Goal: Information Seeking & Learning: Learn about a topic

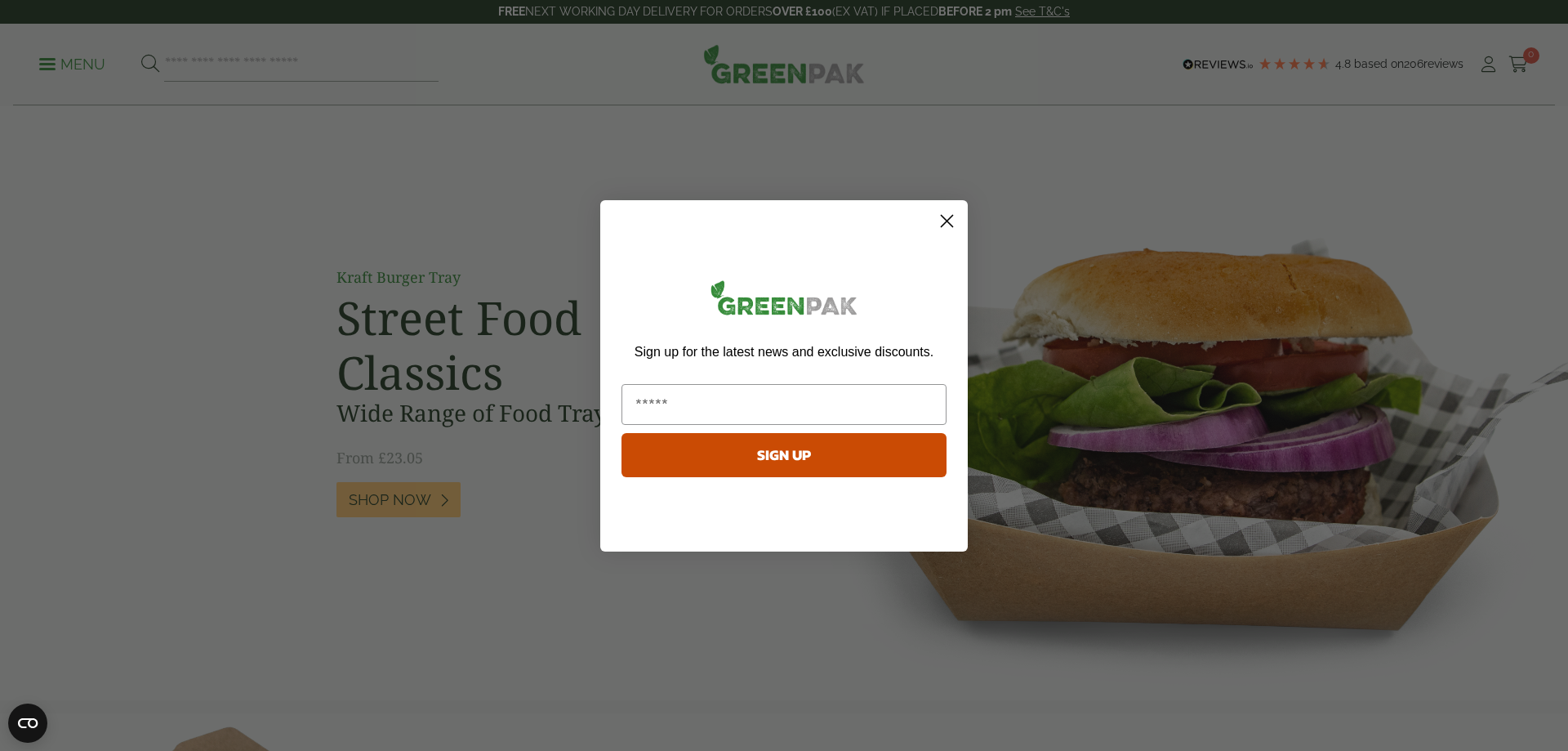
click at [950, 217] on icon "Close dialog" at bounding box center [946, 220] width 11 height 11
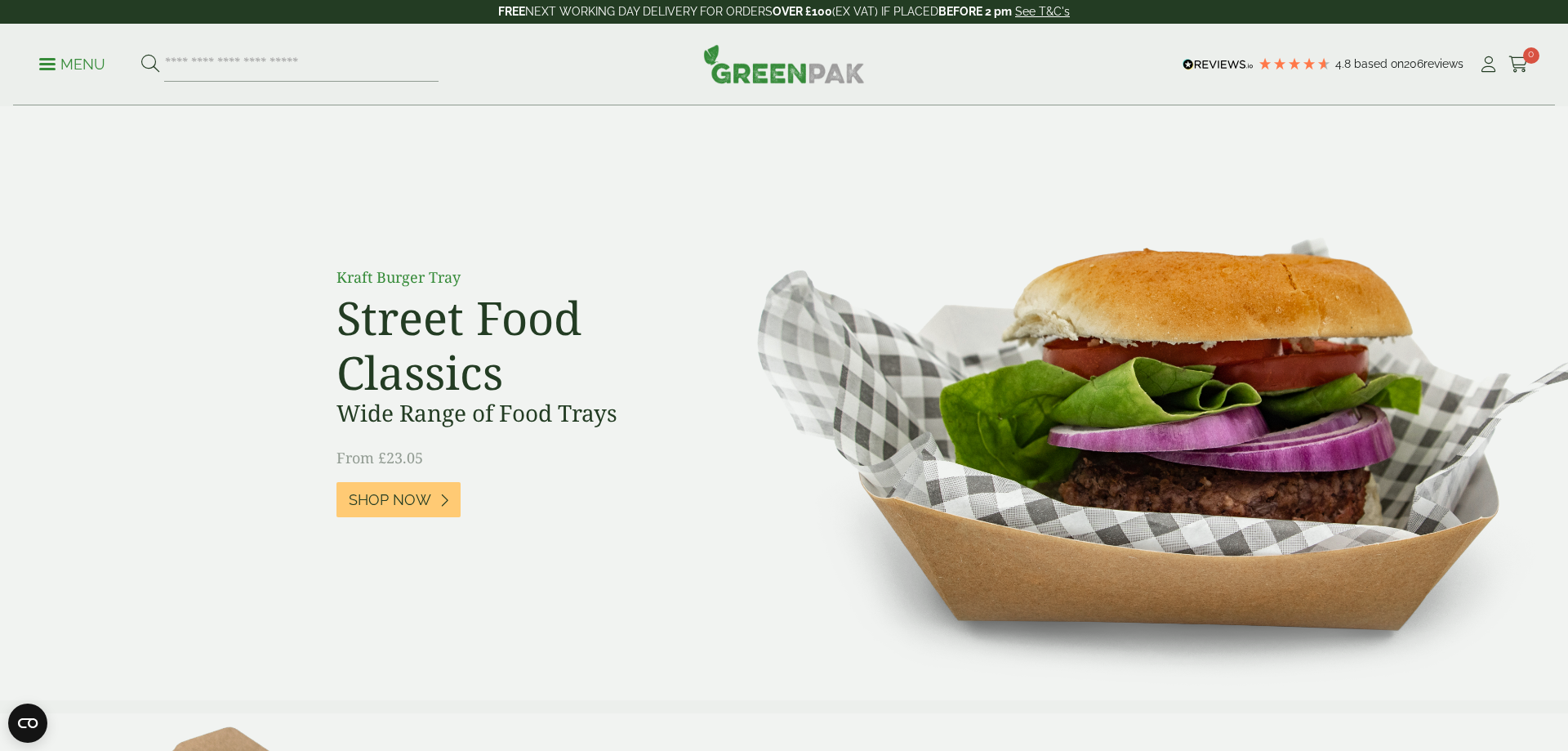
click at [81, 65] on p "Menu" at bounding box center [72, 64] width 66 height 20
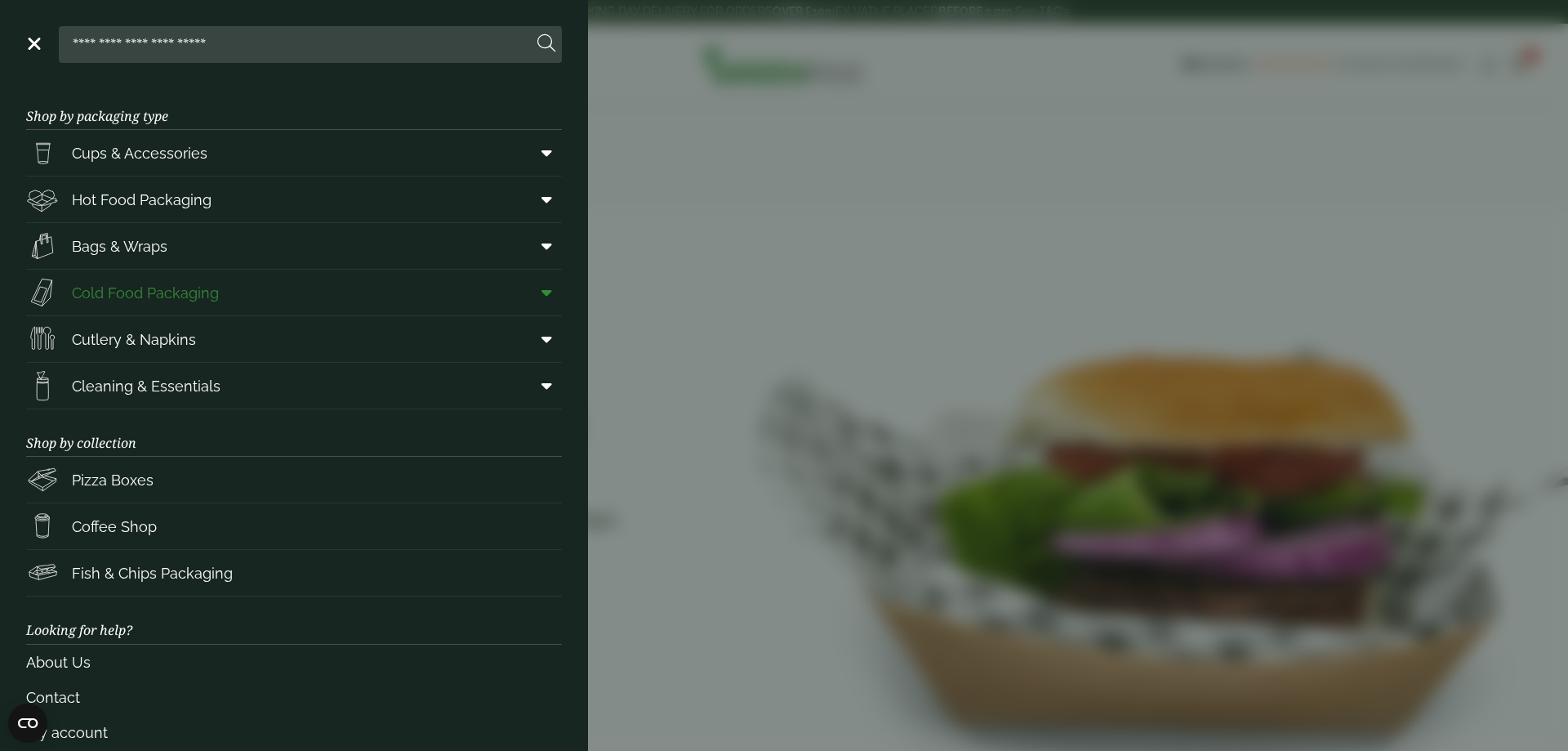
click at [143, 289] on span "Cold Food Packaging" at bounding box center [145, 293] width 147 height 22
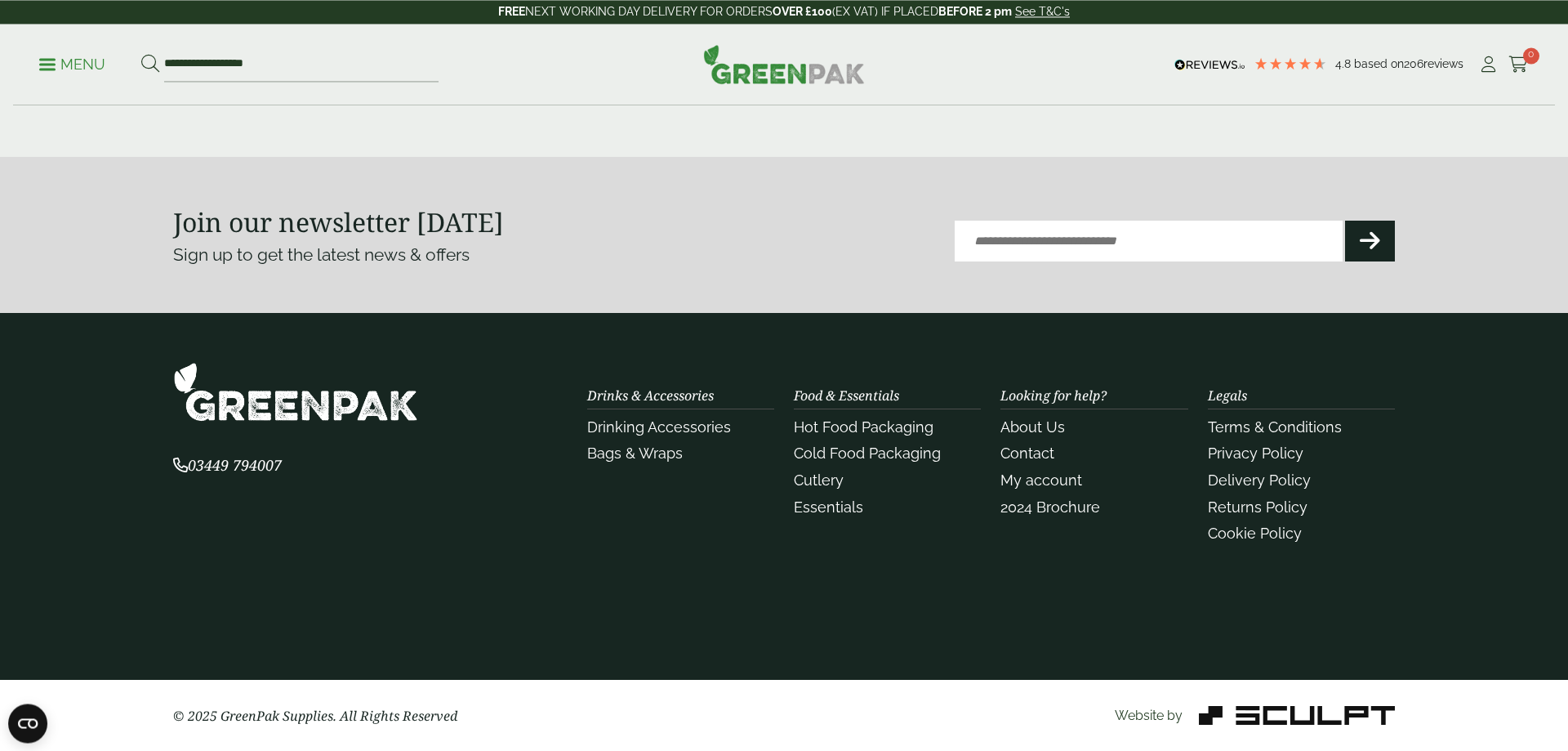
scroll to position [1638, 0]
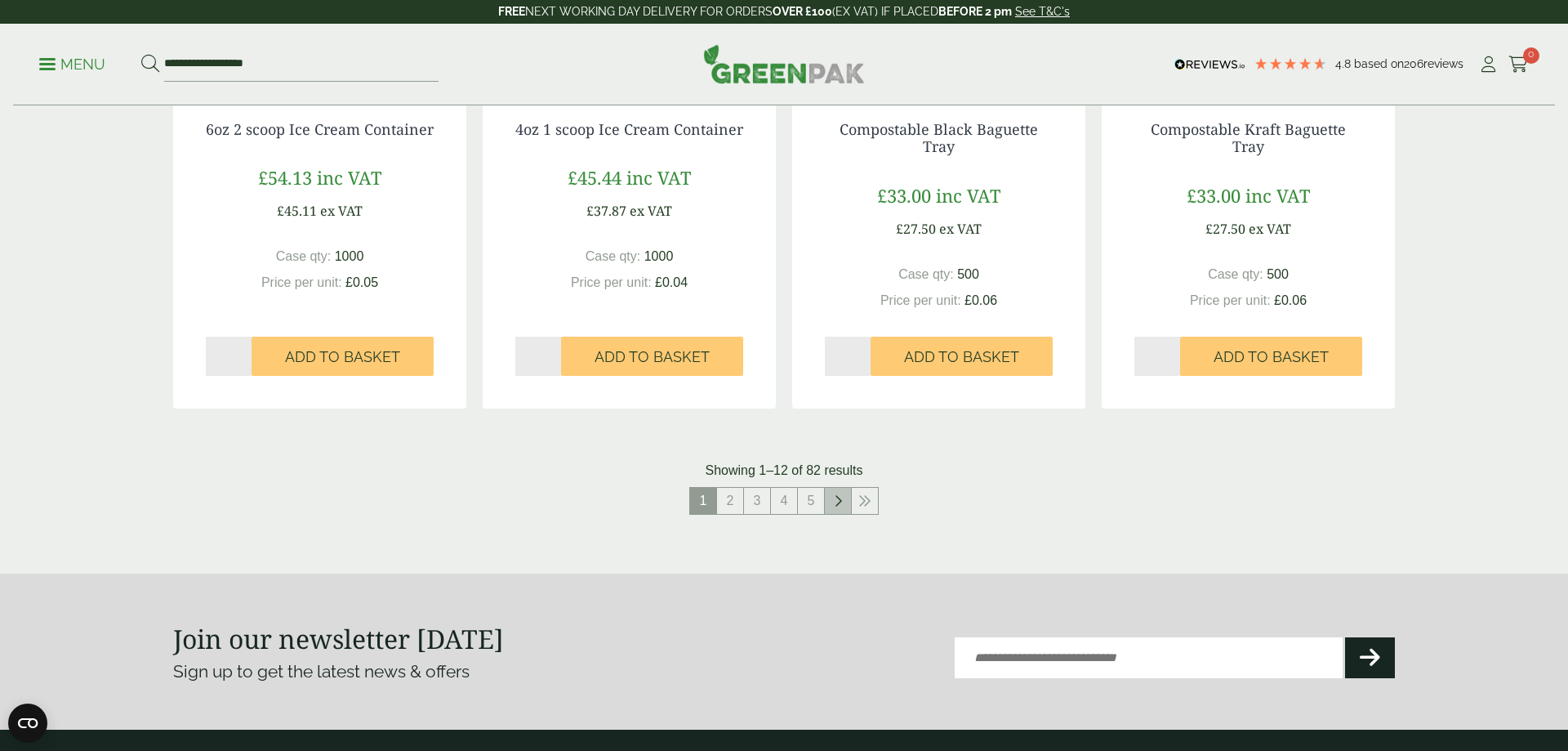
click at [840, 503] on icon at bounding box center [838, 500] width 9 height 13
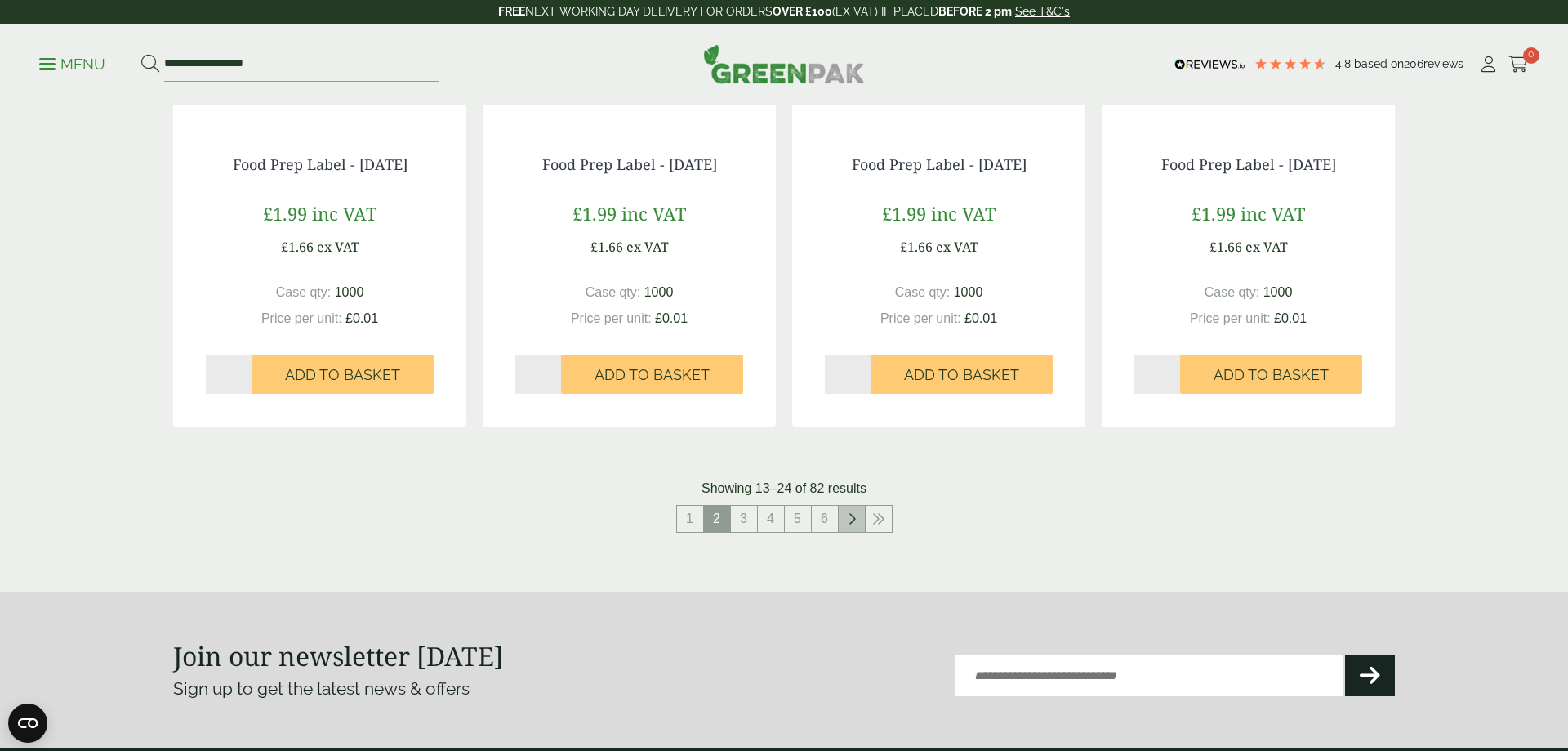
click at [846, 521] on link at bounding box center [851, 519] width 26 height 26
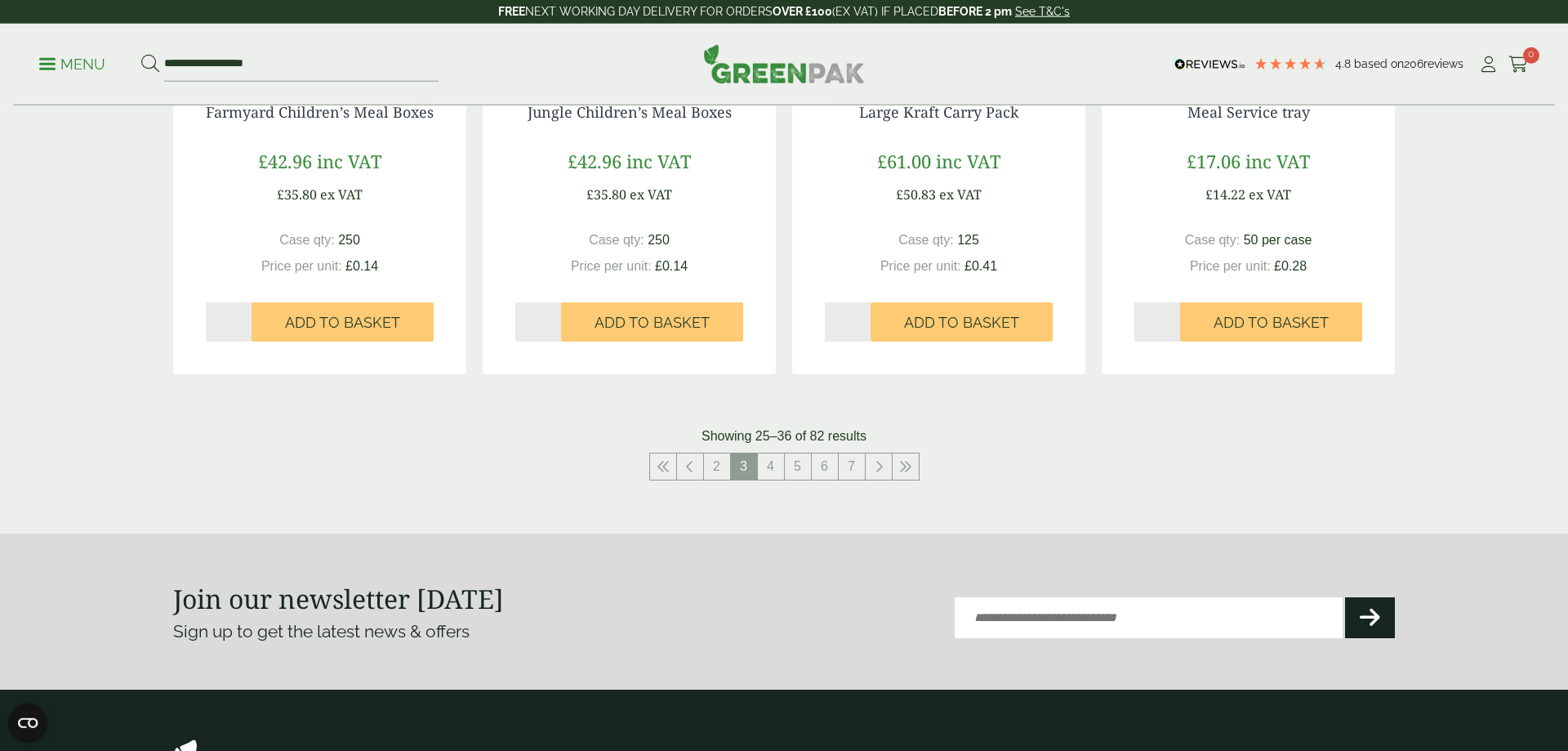
scroll to position [1638, 0]
click at [875, 472] on icon at bounding box center [879, 465] width 9 height 13
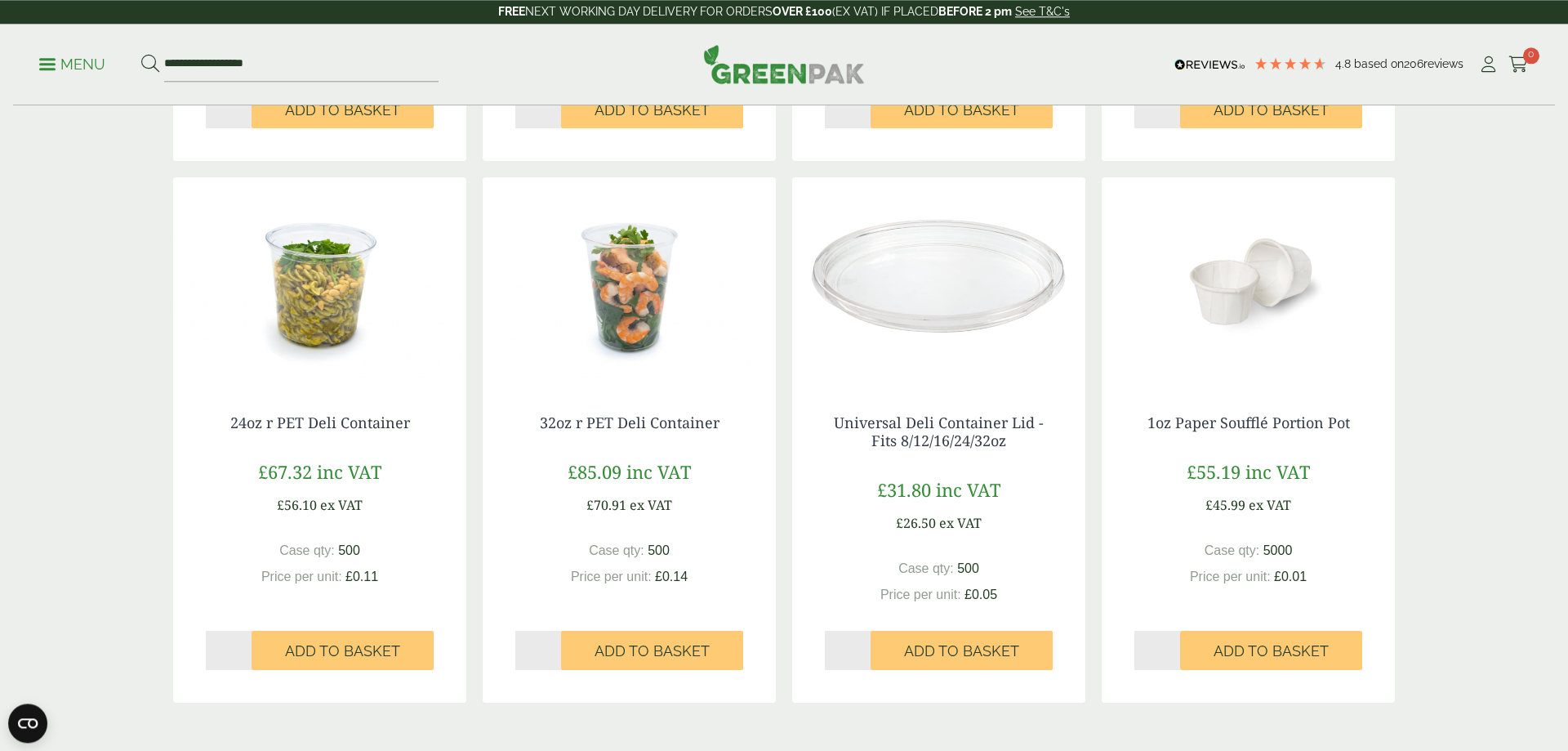
scroll to position [1650, 0]
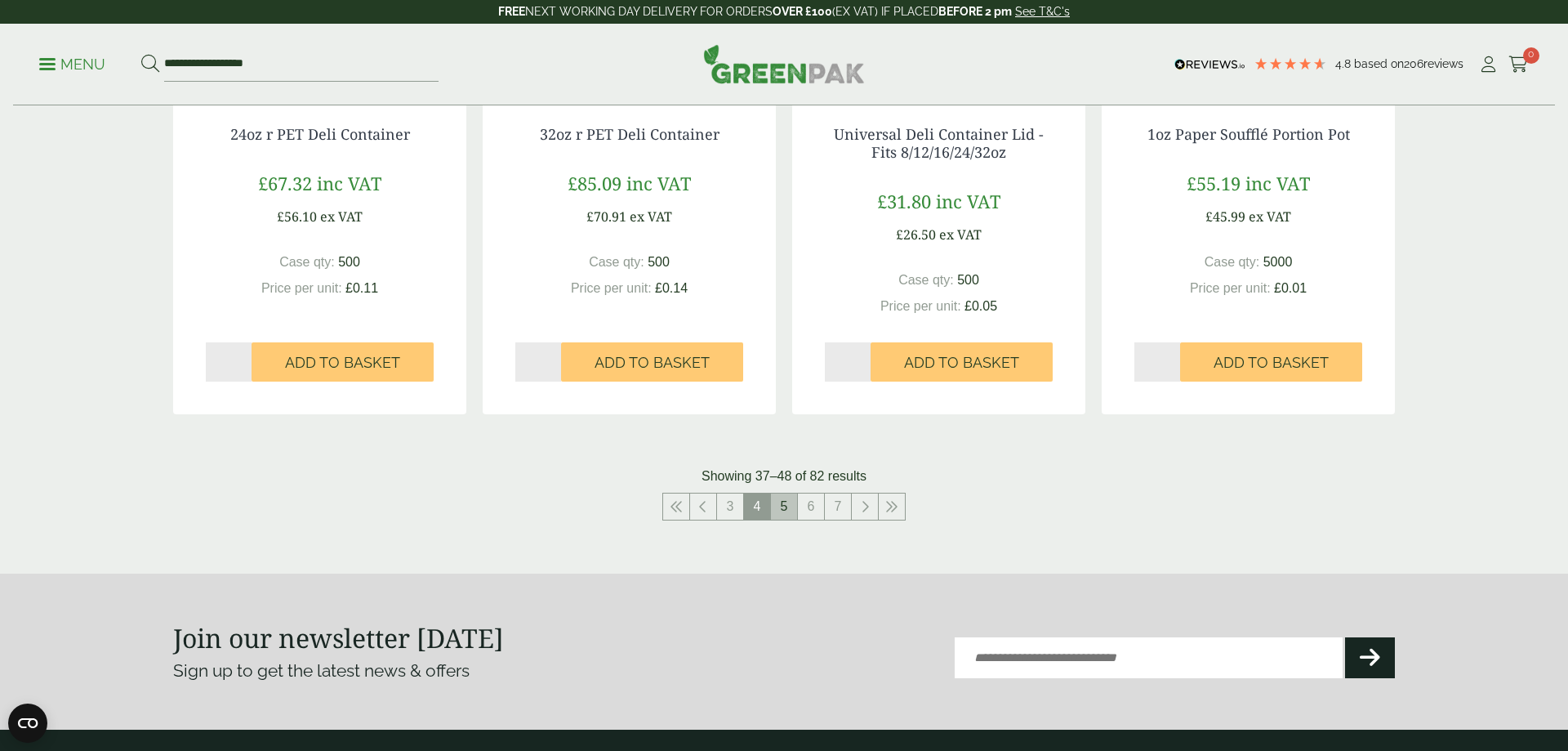
click at [782, 511] on link "5" at bounding box center [784, 507] width 26 height 26
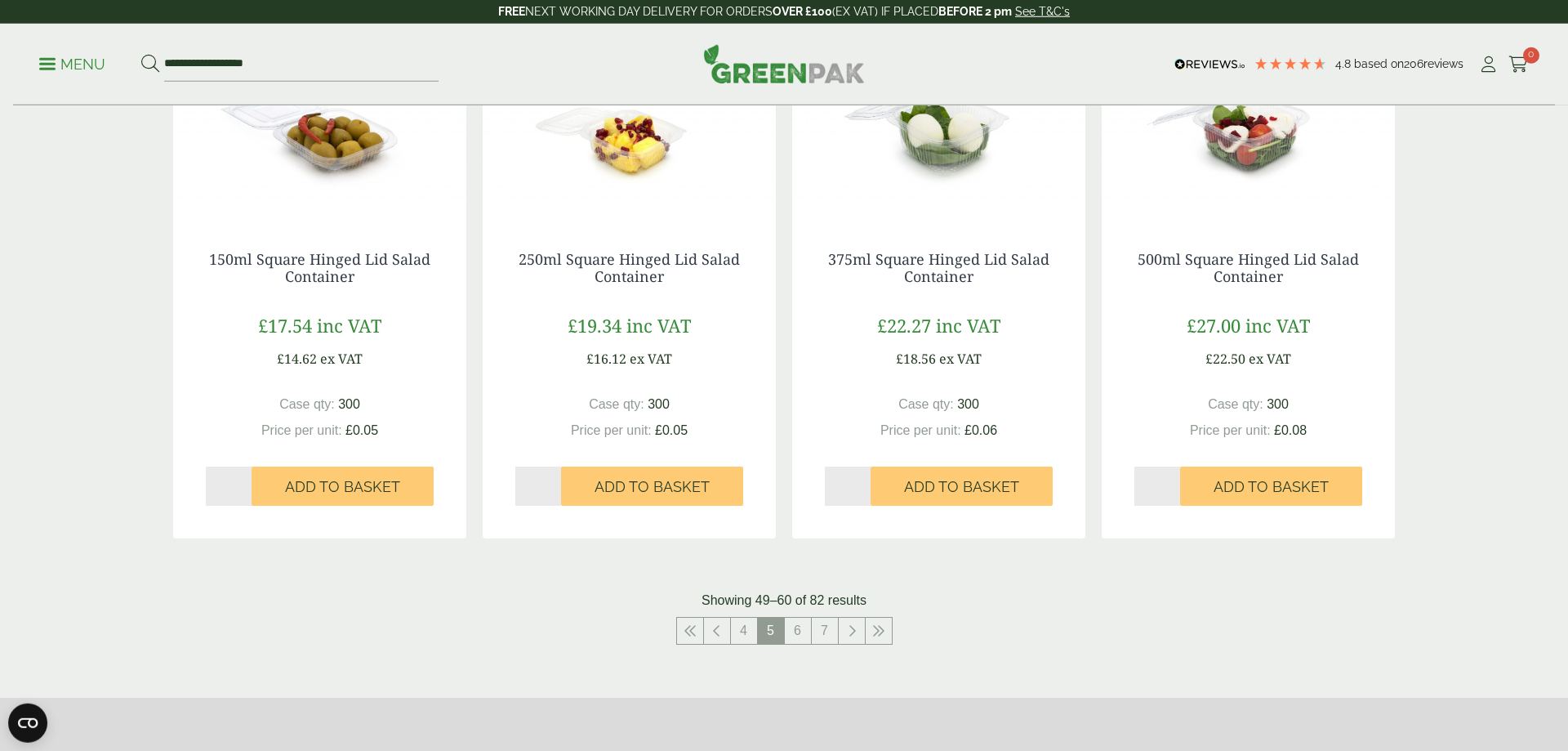
scroll to position [1511, 0]
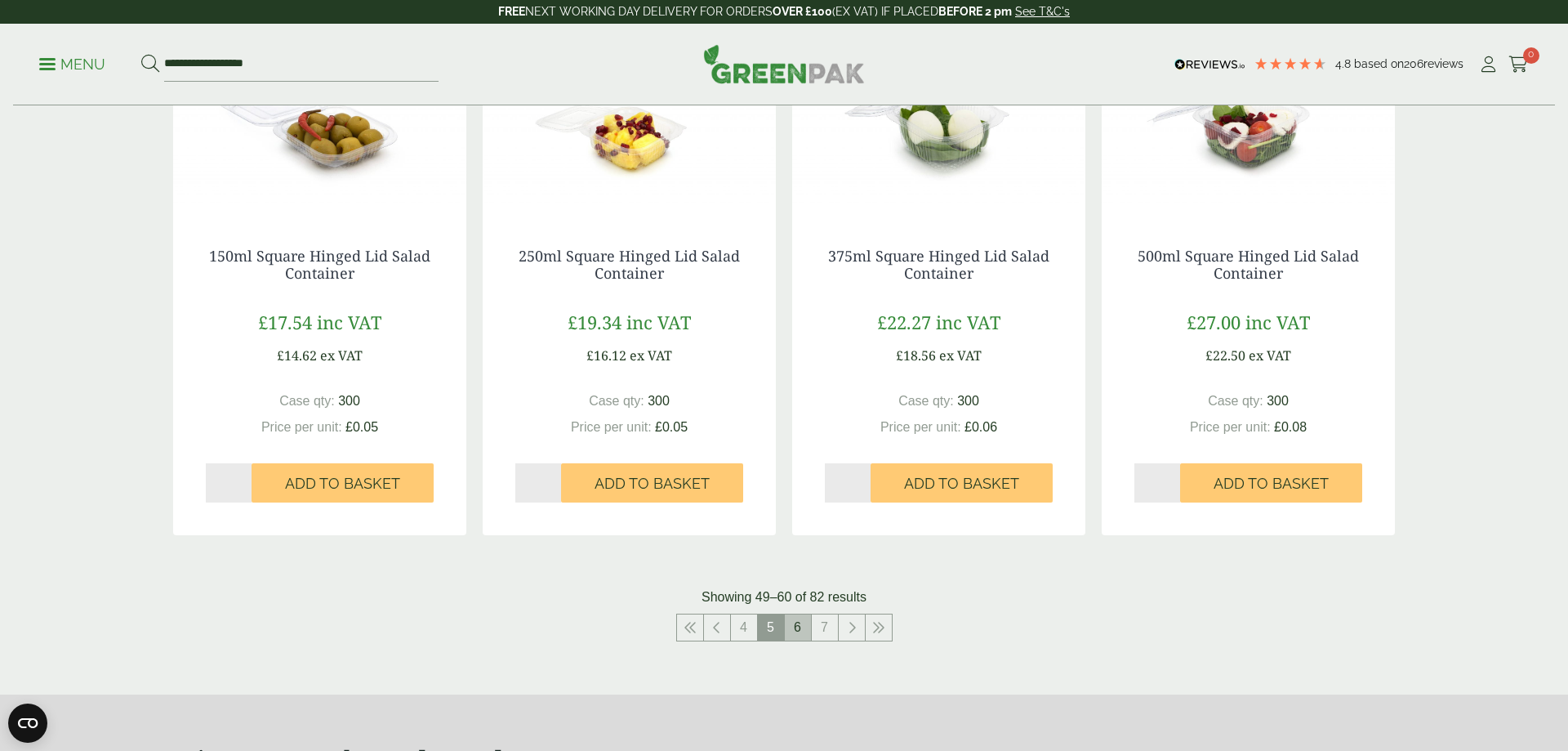
click at [795, 632] on link "6" at bounding box center [798, 627] width 26 height 26
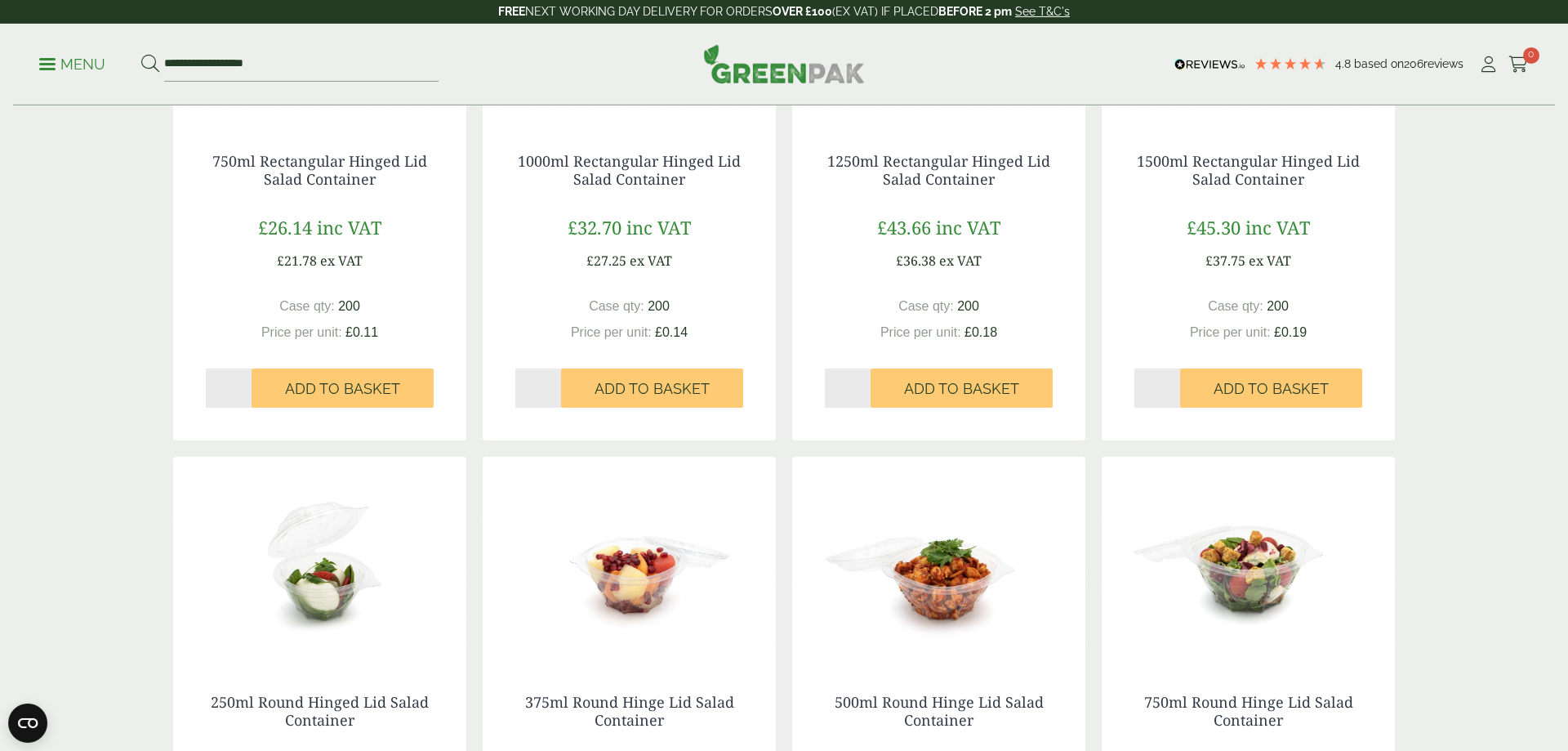
scroll to position [401, 0]
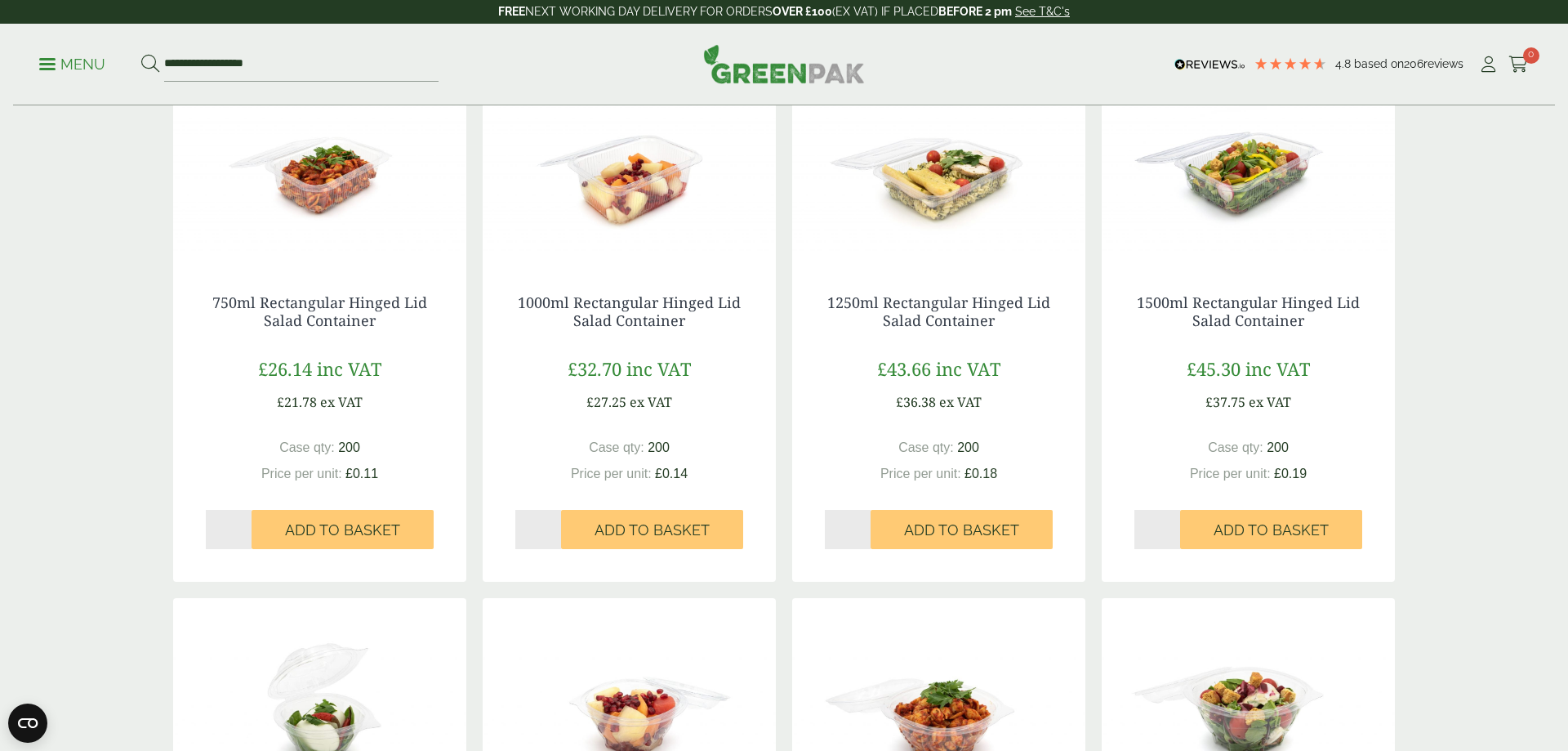
click at [644, 162] on img at bounding box center [629, 159] width 293 height 204
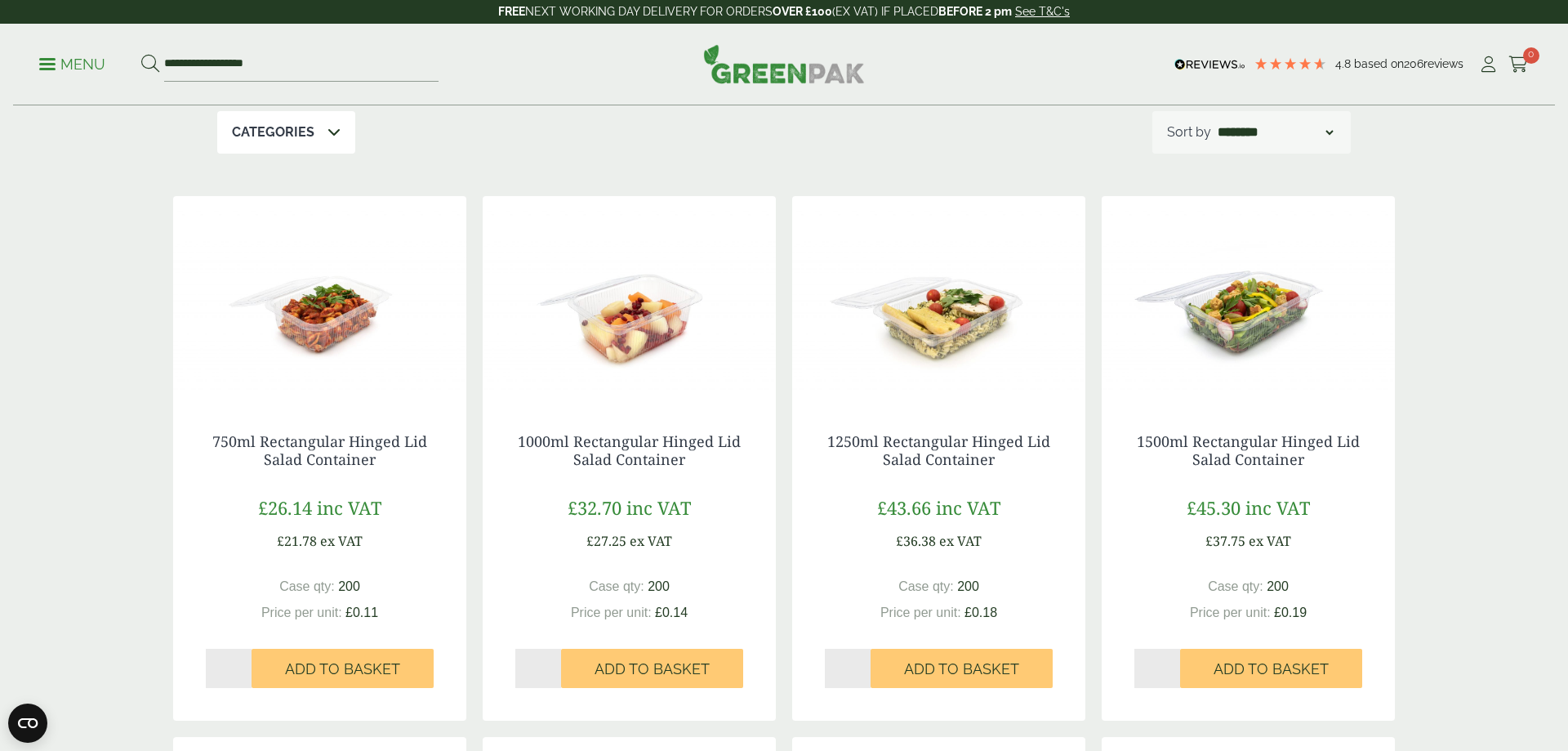
scroll to position [0, 0]
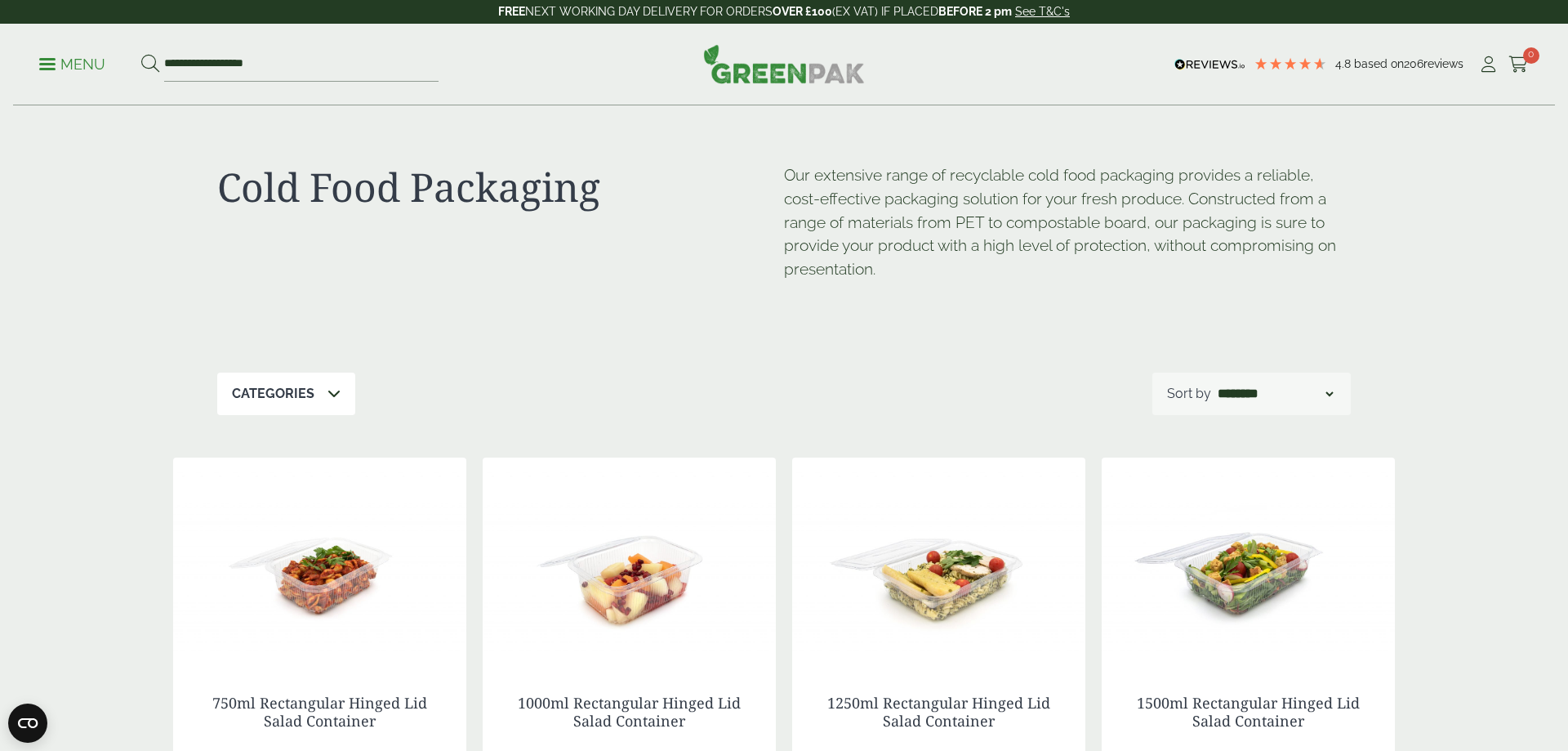
click at [88, 65] on p "Menu" at bounding box center [72, 64] width 66 height 20
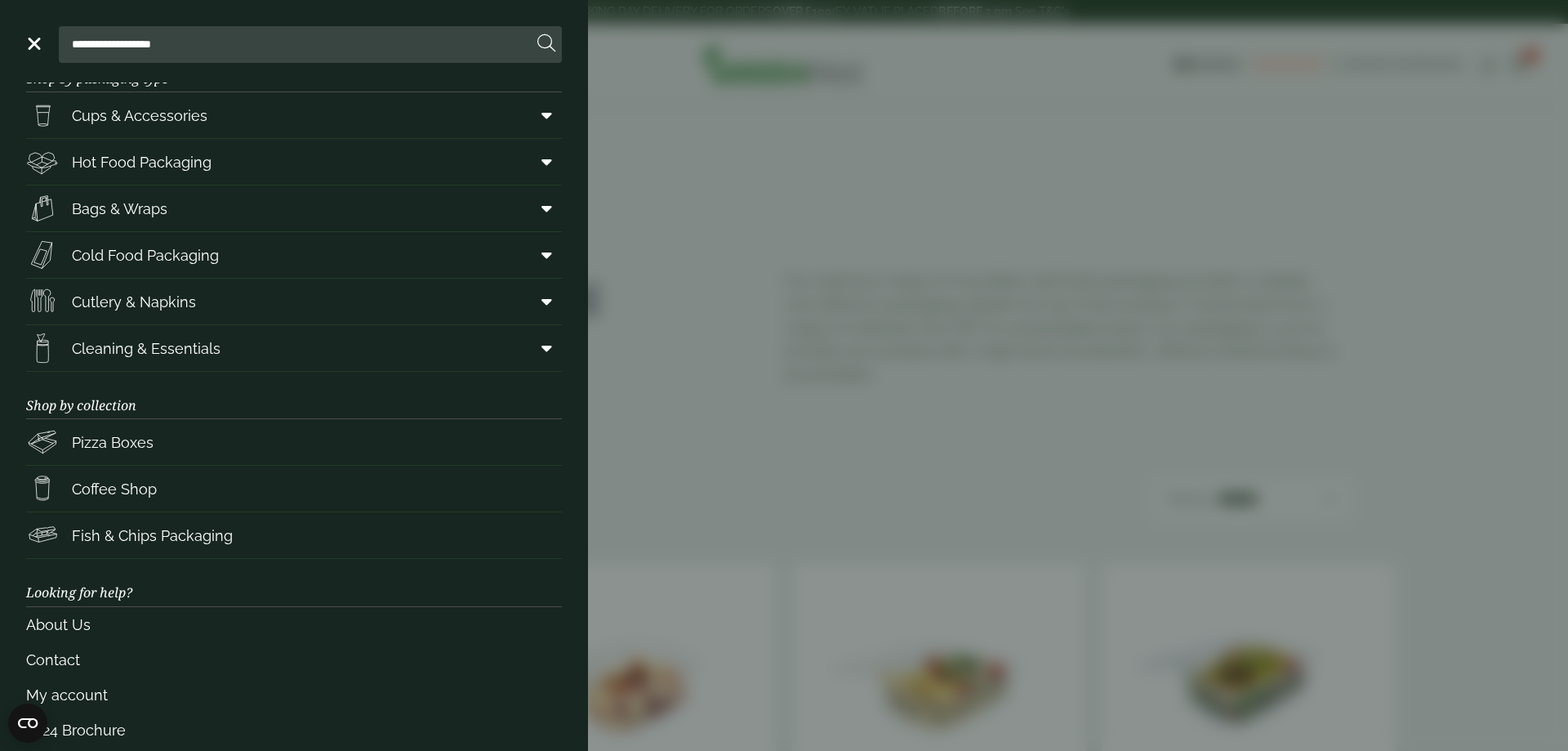
scroll to position [61, 0]
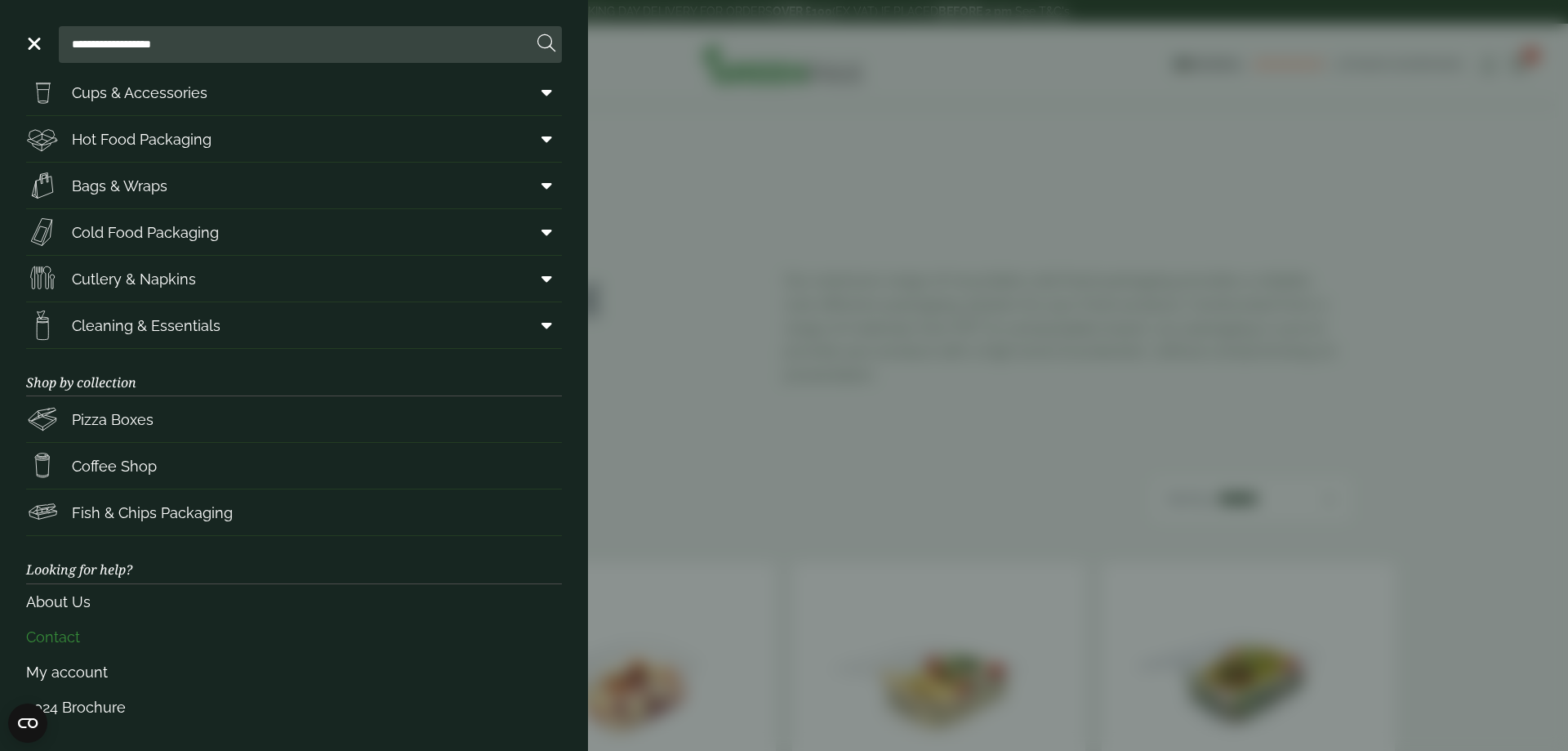
click at [37, 631] on link "Contact" at bounding box center [294, 637] width 535 height 35
click at [716, 130] on aside "**********" at bounding box center [784, 375] width 1568 height 751
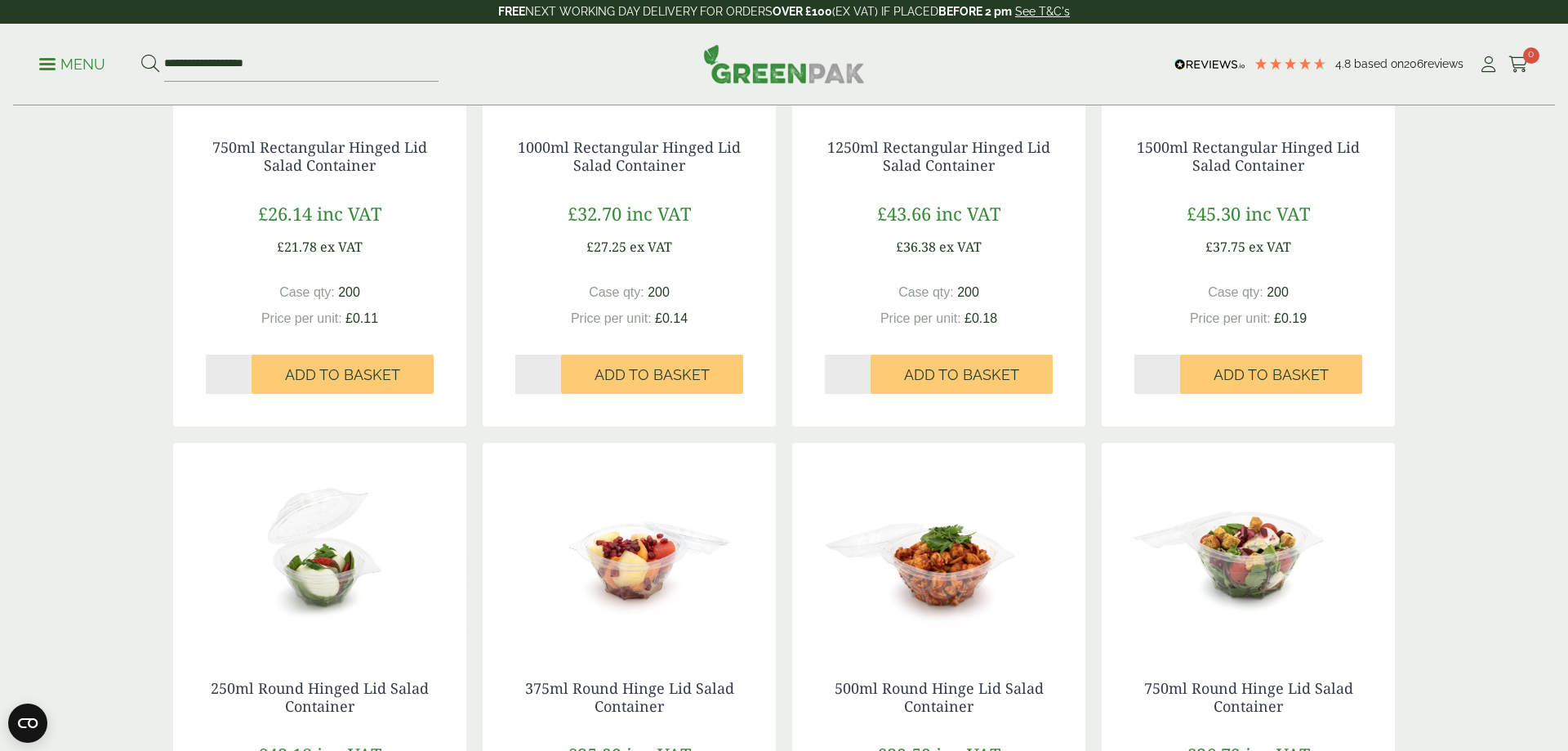
scroll to position [417, 0]
